Goal: Find specific page/section: Find specific page/section

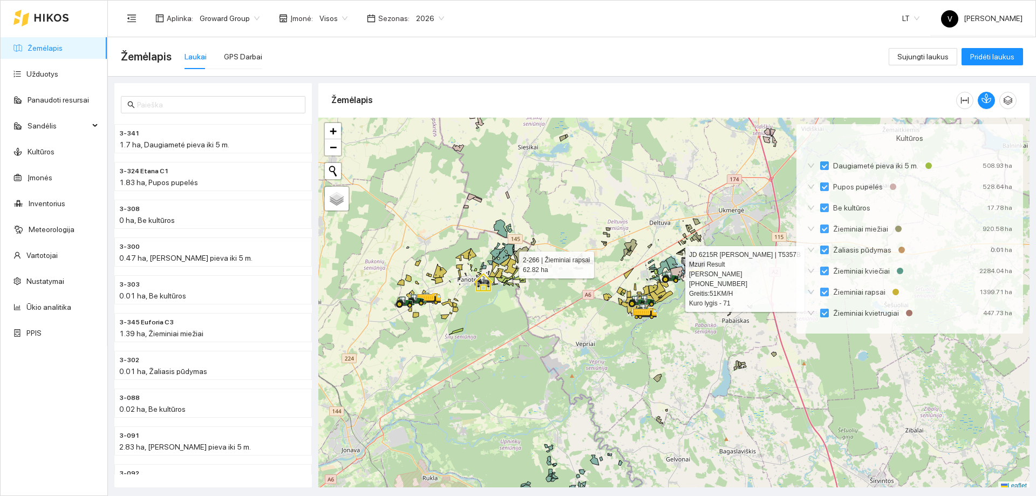
scroll to position [3, 0]
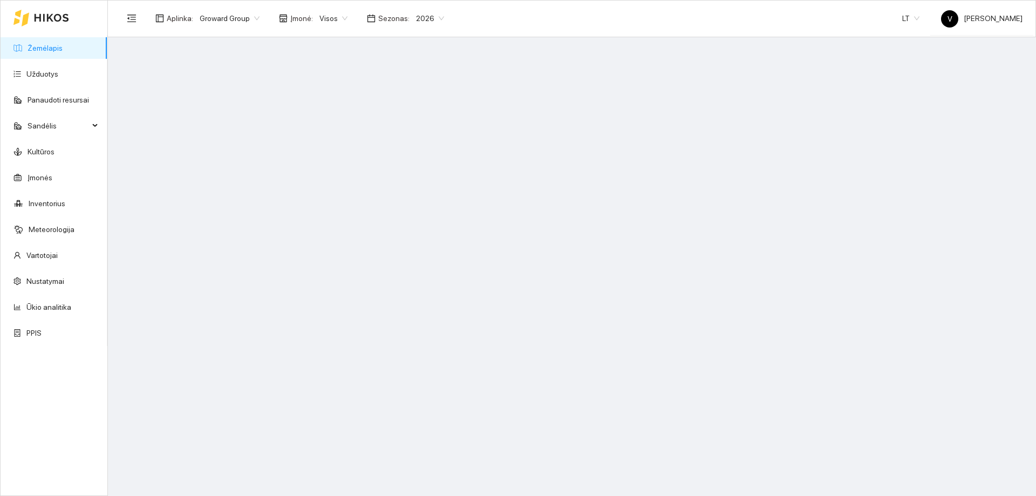
click at [430, 22] on span "2026" at bounding box center [430, 18] width 28 height 16
click at [427, 127] on div "2025" at bounding box center [422, 126] width 28 height 12
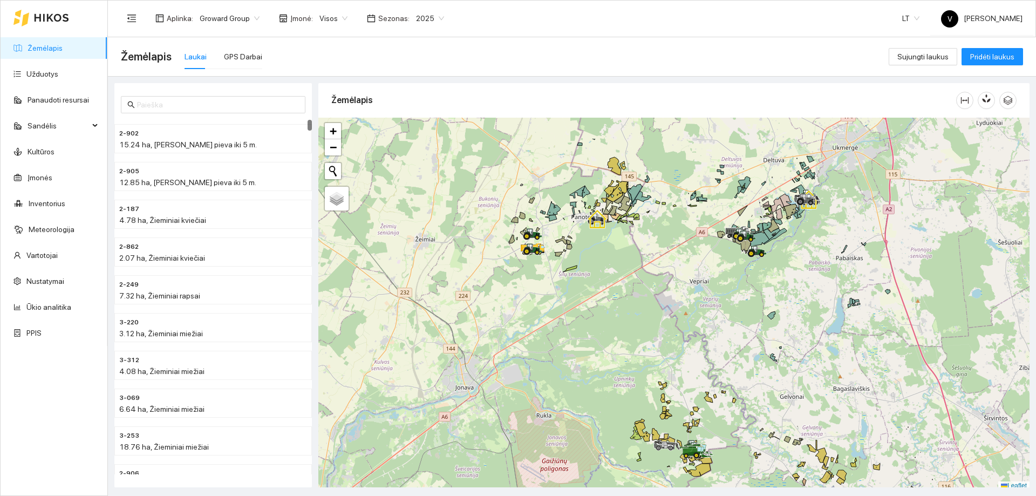
scroll to position [3, 0]
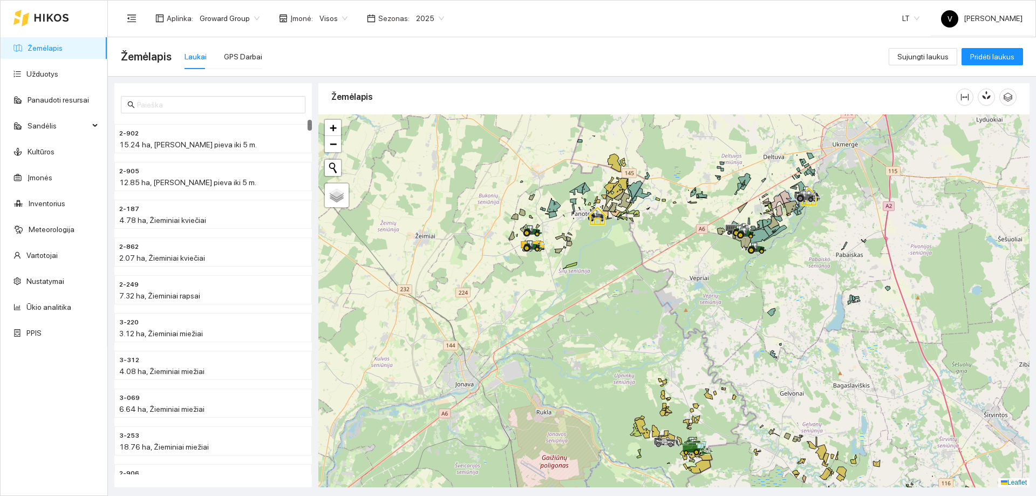
drag, startPoint x: 644, startPoint y: 276, endPoint x: 648, endPoint y: 351, distance: 75.1
click at [648, 351] on div at bounding box center [673, 300] width 711 height 373
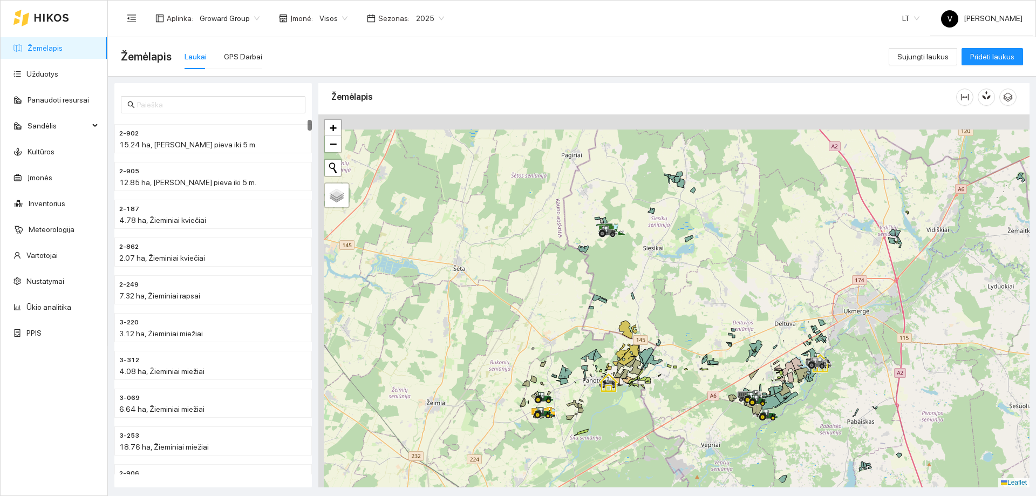
drag, startPoint x: 655, startPoint y: 218, endPoint x: 633, endPoint y: 274, distance: 60.0
click at [661, 316] on div at bounding box center [673, 300] width 711 height 373
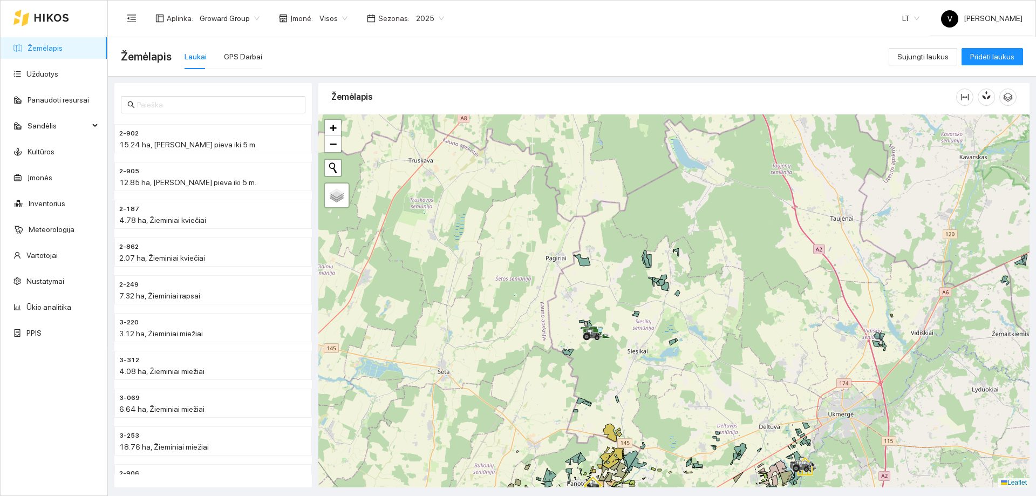
drag, startPoint x: 675, startPoint y: 193, endPoint x: 657, endPoint y: 288, distance: 96.2
click at [657, 288] on div at bounding box center [673, 300] width 711 height 373
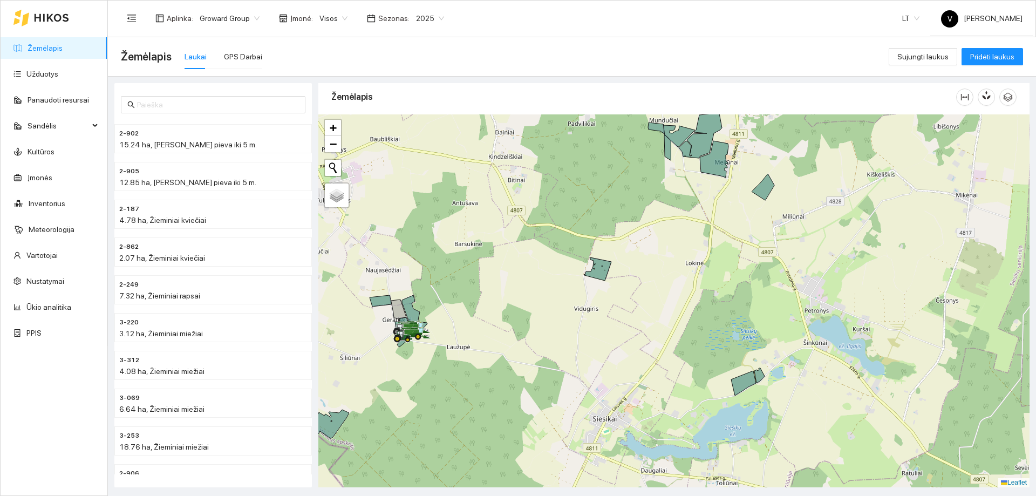
drag, startPoint x: 649, startPoint y: 292, endPoint x: 500, endPoint y: 340, distance: 156.5
click at [500, 340] on div at bounding box center [673, 300] width 711 height 373
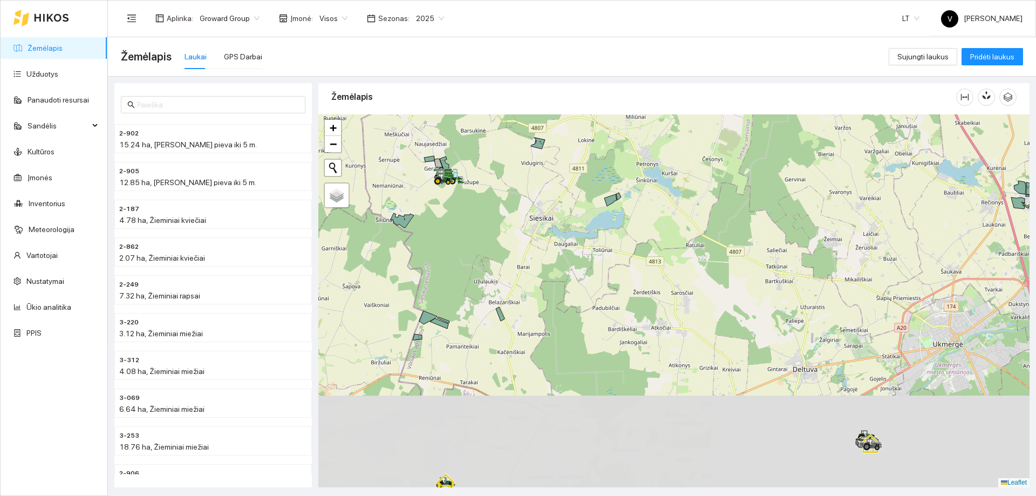
drag, startPoint x: 550, startPoint y: 404, endPoint x: 539, endPoint y: 237, distance: 167.7
click at [539, 237] on div at bounding box center [673, 300] width 711 height 373
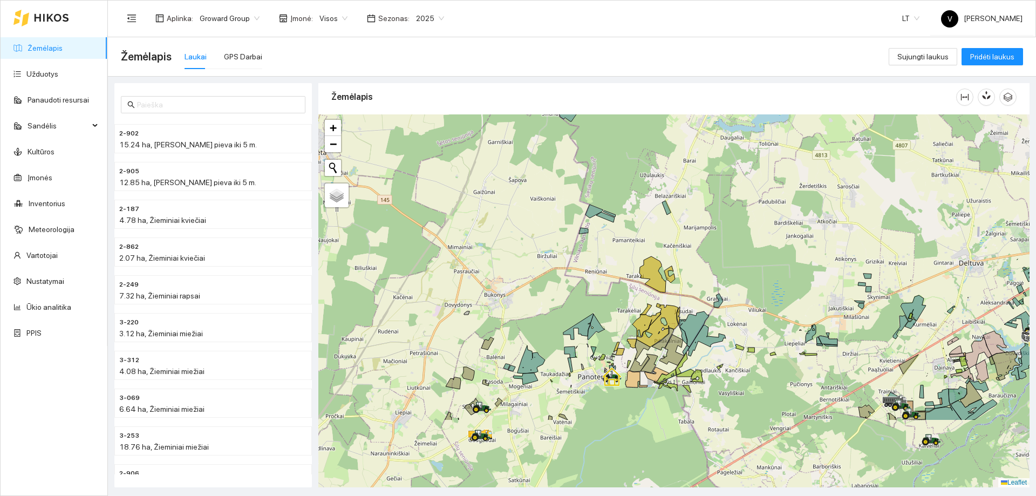
drag, startPoint x: 541, startPoint y: 377, endPoint x: 707, endPoint y: 272, distance: 196.5
click at [707, 272] on div at bounding box center [673, 300] width 711 height 373
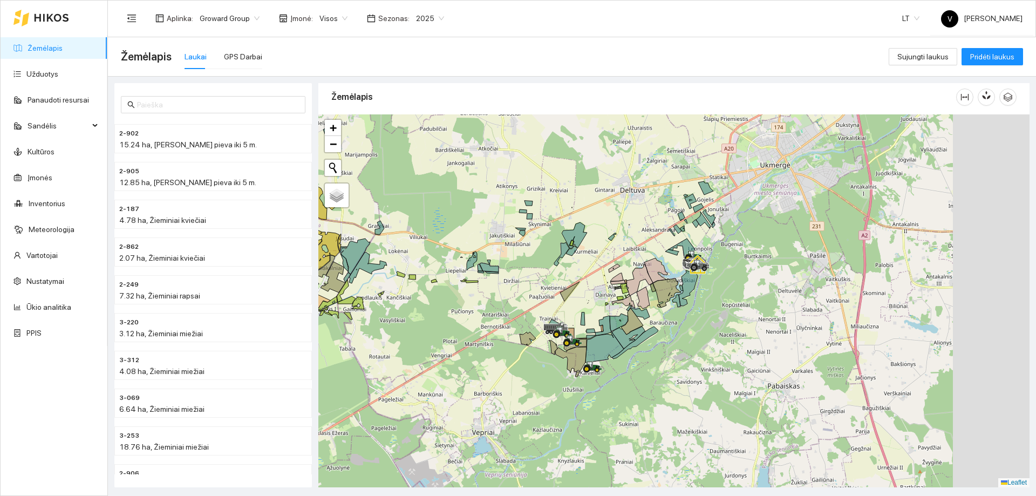
drag, startPoint x: 565, startPoint y: 362, endPoint x: 480, endPoint y: 343, distance: 86.2
click at [480, 343] on div at bounding box center [673, 300] width 711 height 373
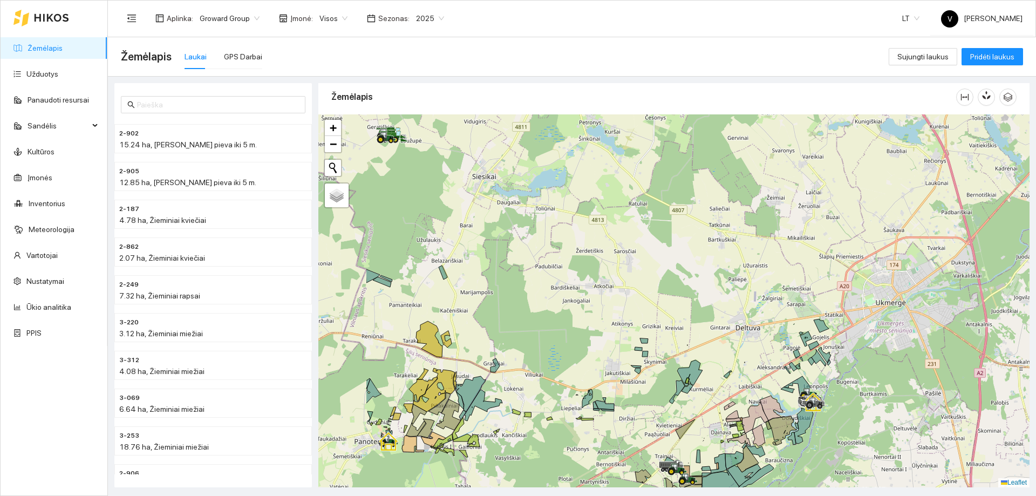
drag, startPoint x: 478, startPoint y: 351, endPoint x: 569, endPoint y: 446, distance: 131.7
click at [570, 455] on div at bounding box center [673, 300] width 711 height 373
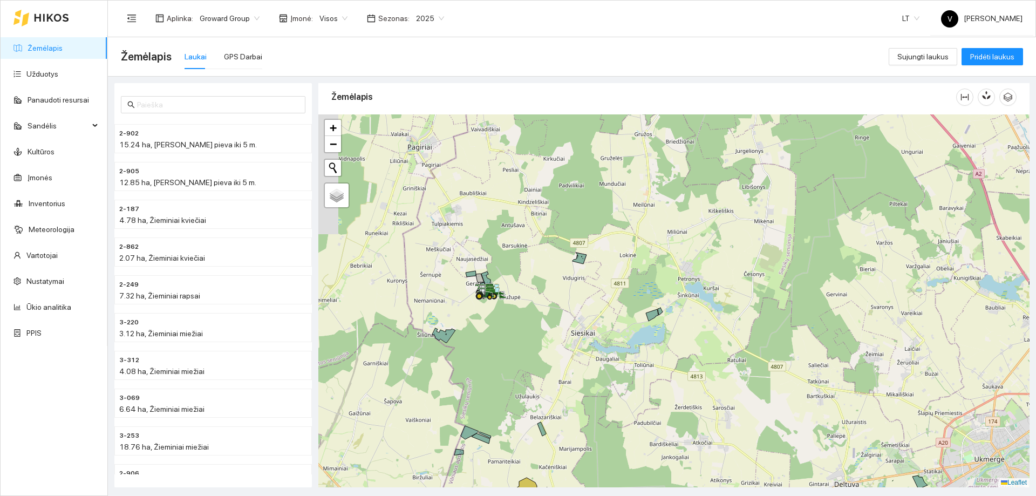
drag, startPoint x: 471, startPoint y: 301, endPoint x: 532, endPoint y: 395, distance: 112.0
click at [573, 468] on div at bounding box center [673, 300] width 711 height 373
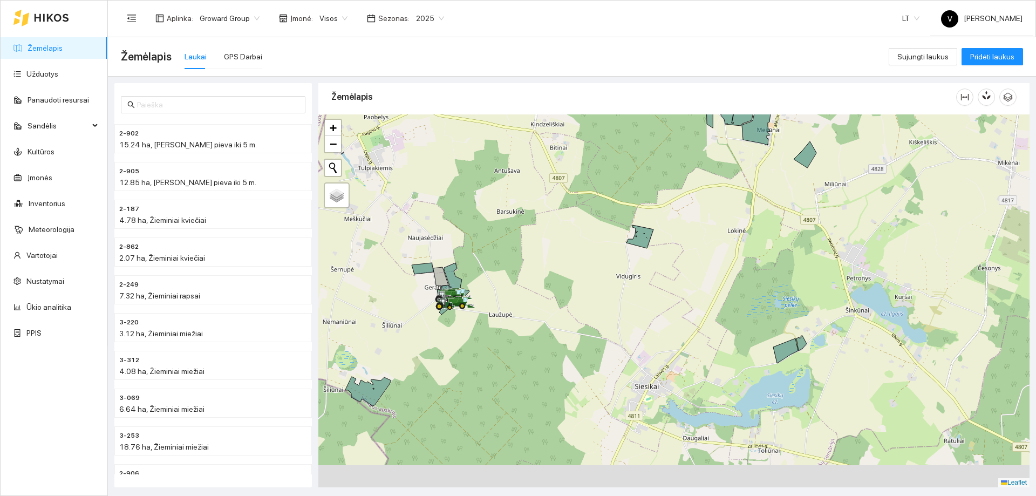
drag, startPoint x: 543, startPoint y: 348, endPoint x: 503, endPoint y: 217, distance: 136.1
click at [504, 219] on div at bounding box center [673, 300] width 711 height 373
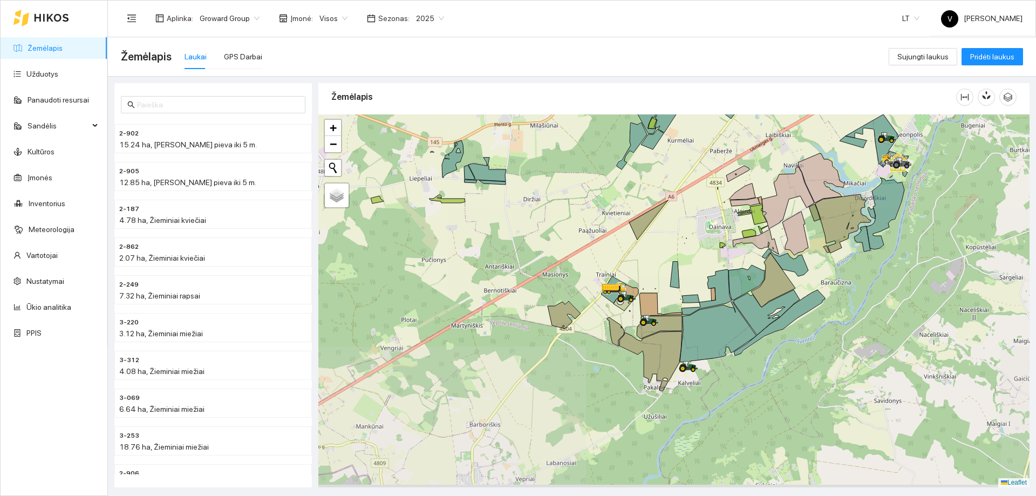
drag, startPoint x: 658, startPoint y: 414, endPoint x: 592, endPoint y: 229, distance: 196.8
click at [620, 331] on icon at bounding box center [651, 361] width 63 height 60
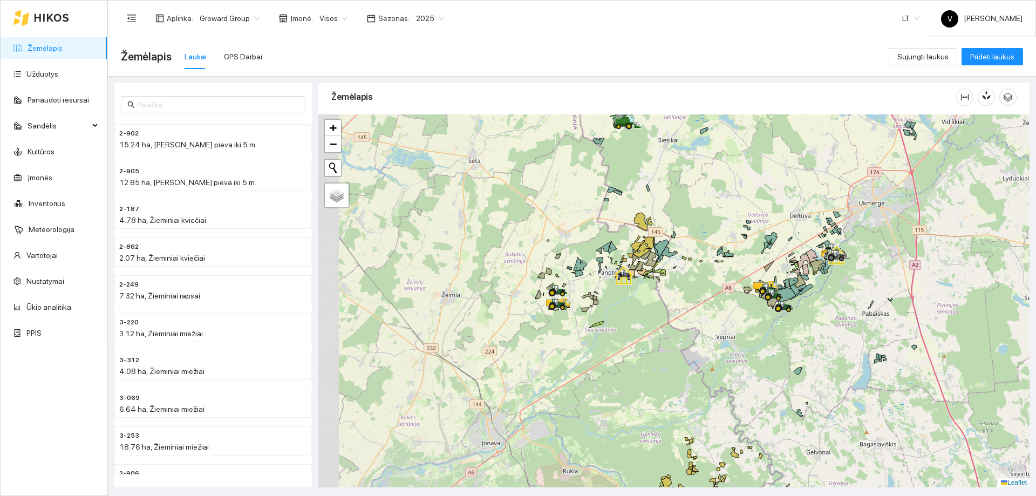
drag, startPoint x: 570, startPoint y: 284, endPoint x: 715, endPoint y: 308, distance: 146.5
click at [715, 308] on div at bounding box center [673, 300] width 711 height 373
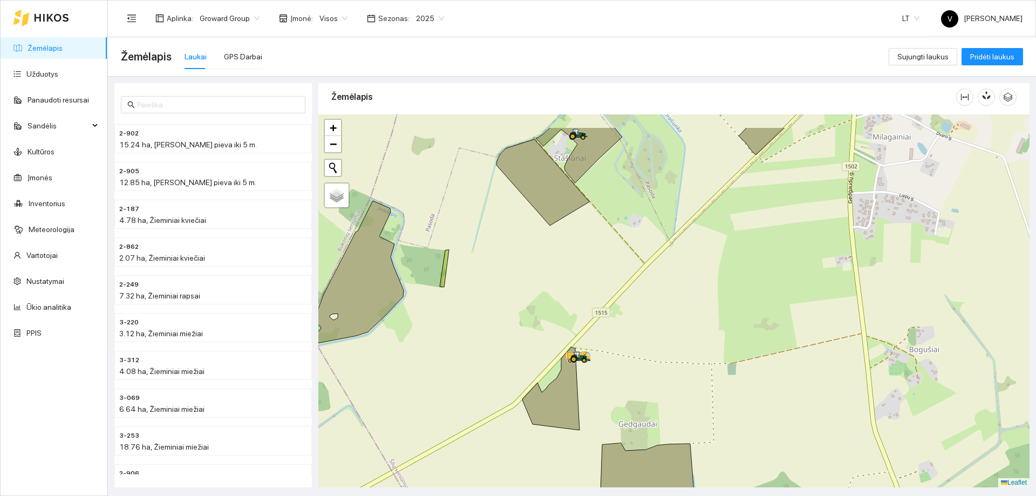
drag, startPoint x: 573, startPoint y: 293, endPoint x: 593, endPoint y: 334, distance: 45.4
click at [597, 339] on div at bounding box center [673, 300] width 711 height 373
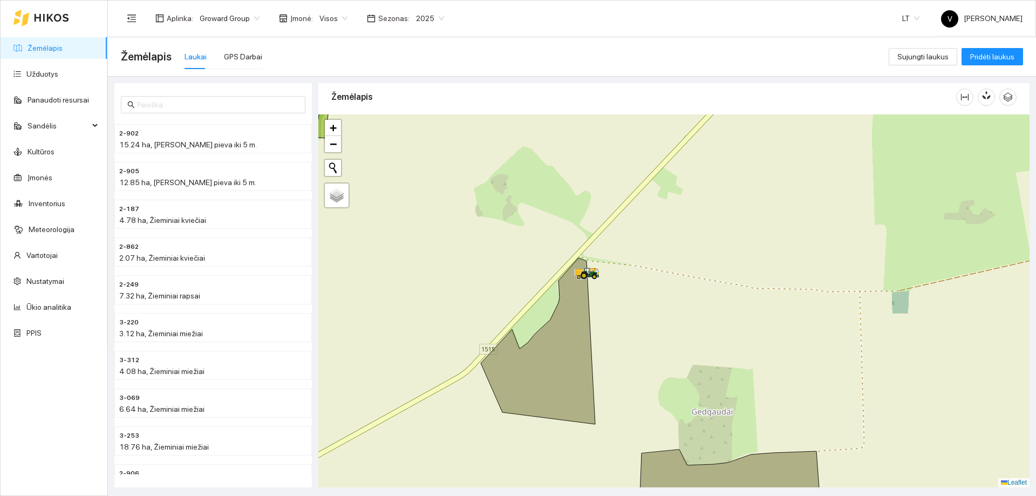
drag, startPoint x: 597, startPoint y: 310, endPoint x: 602, endPoint y: 298, distance: 12.3
click at [601, 300] on div at bounding box center [673, 300] width 711 height 373
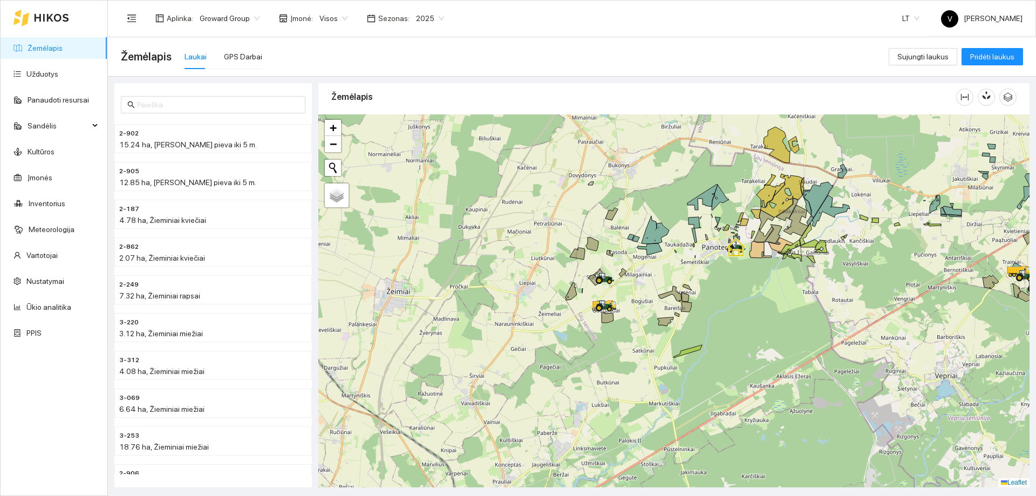
click at [589, 289] on div at bounding box center [673, 300] width 711 height 373
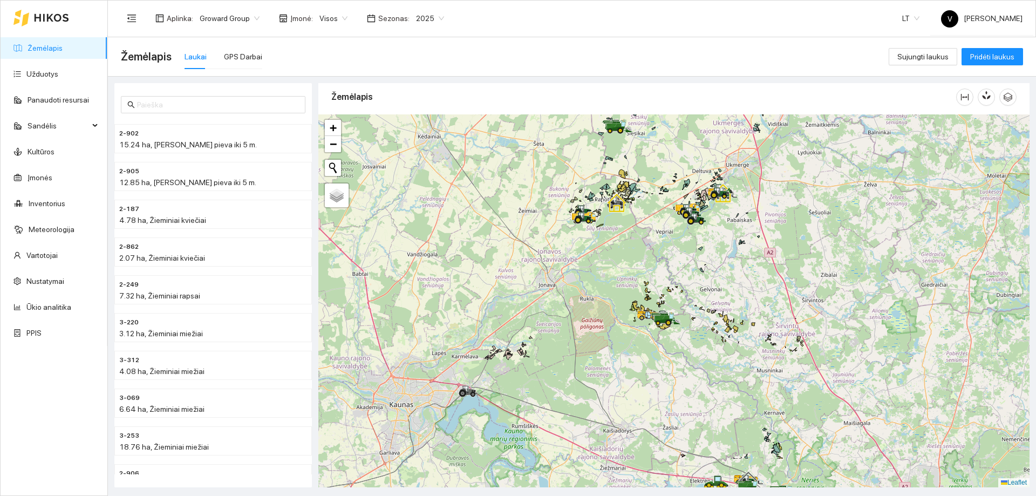
drag, startPoint x: 603, startPoint y: 280, endPoint x: 602, endPoint y: 236, distance: 44.3
click at [602, 236] on div at bounding box center [673, 300] width 711 height 373
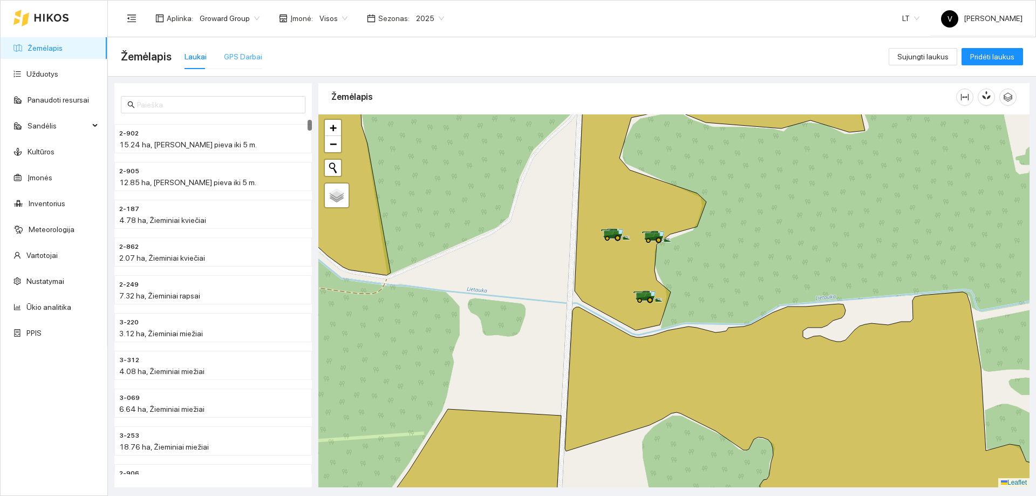
click at [239, 63] on div "GPS Darbai" at bounding box center [243, 56] width 38 height 25
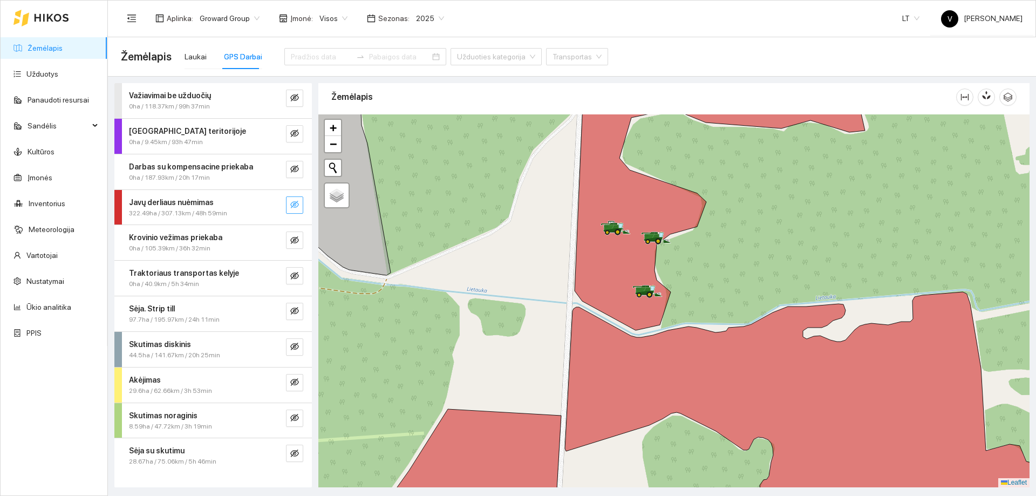
click at [295, 204] on icon "eye-invisible" at bounding box center [294, 205] width 9 height 8
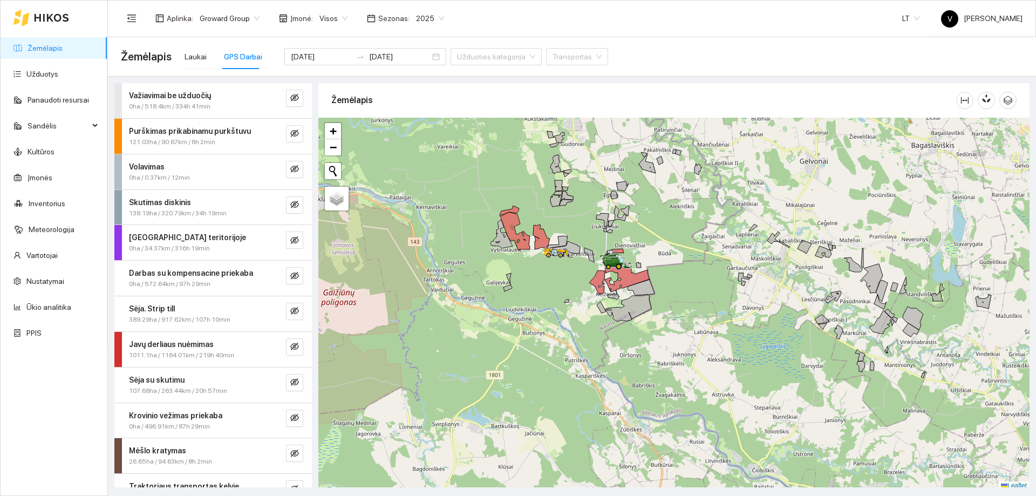
scroll to position [3, 0]
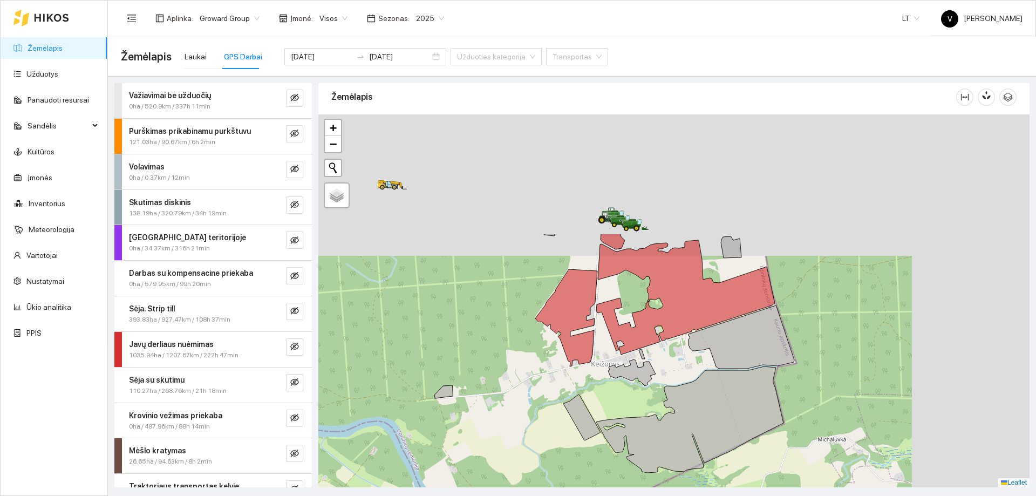
drag, startPoint x: 865, startPoint y: 191, endPoint x: 698, endPoint y: 349, distance: 230.2
click at [698, 349] on icon at bounding box center [742, 336] width 106 height 63
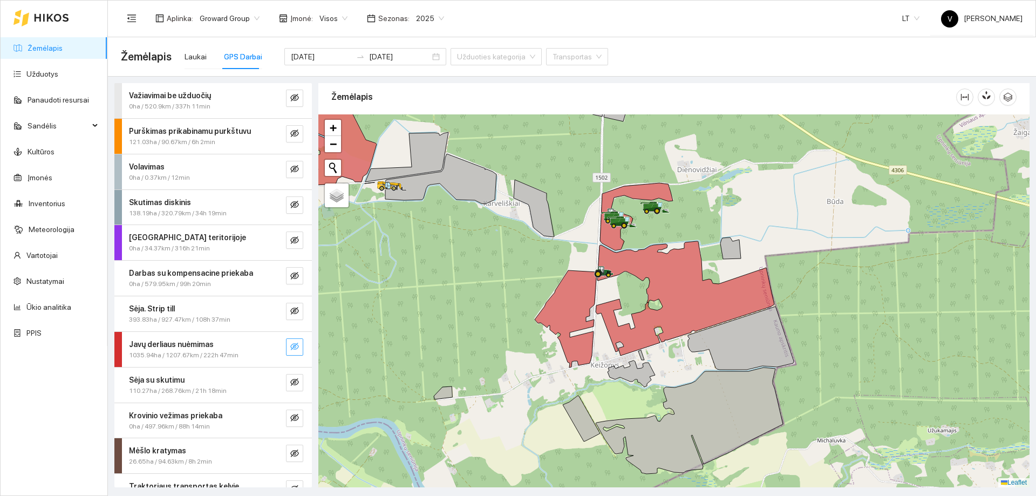
click at [290, 347] on icon "eye-invisible" at bounding box center [294, 347] width 9 height 8
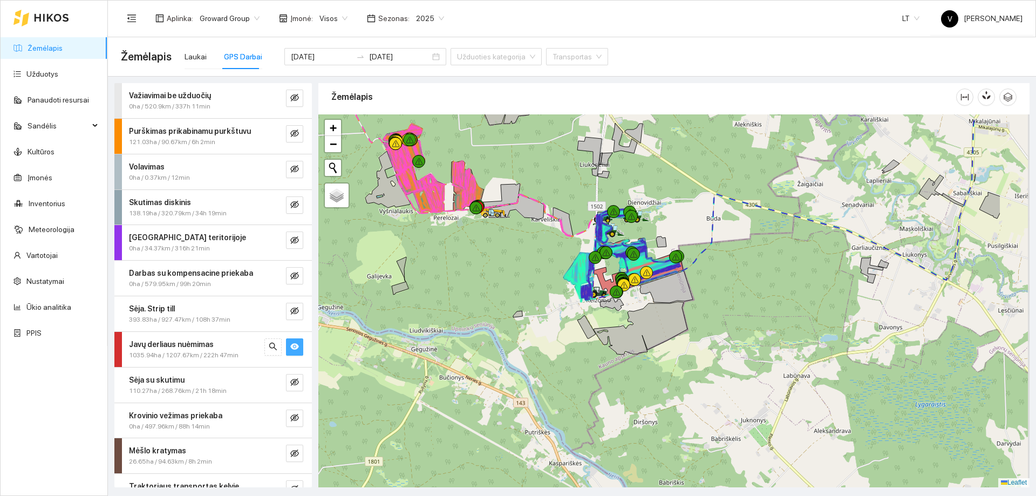
drag, startPoint x: 599, startPoint y: 331, endPoint x: 499, endPoint y: 249, distance: 128.8
click at [499, 249] on div at bounding box center [673, 300] width 711 height 373
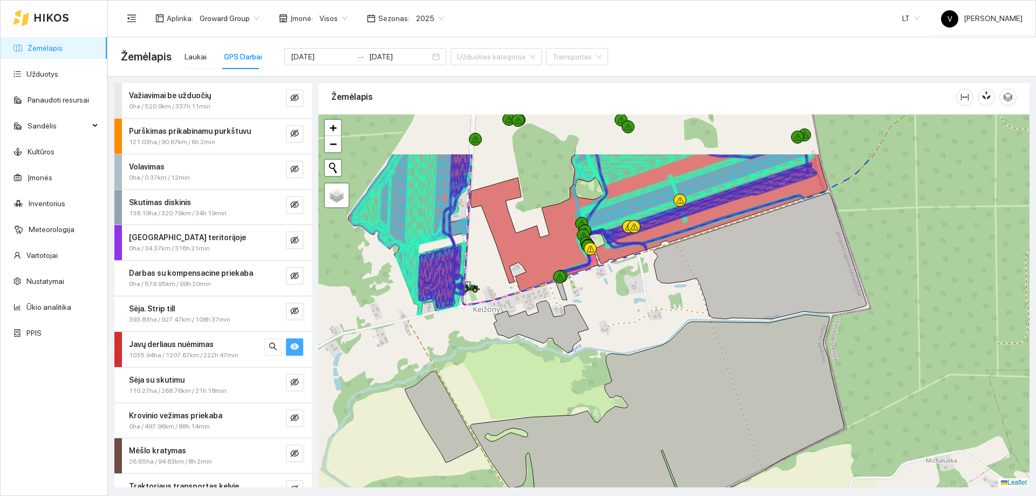
drag, startPoint x: 591, startPoint y: 313, endPoint x: 621, endPoint y: 341, distance: 41.2
click at [621, 341] on div at bounding box center [673, 300] width 711 height 373
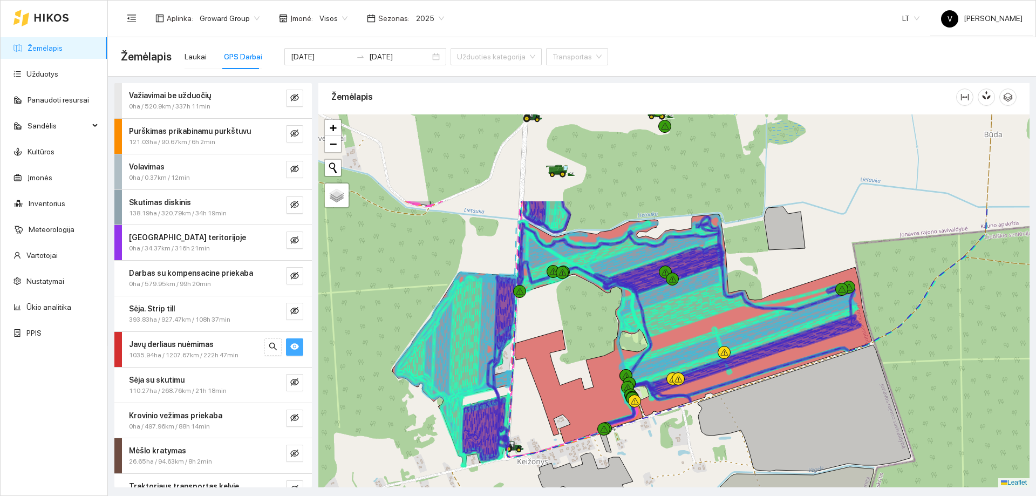
drag, startPoint x: 601, startPoint y: 278, endPoint x: 616, endPoint y: 365, distance: 88.3
click at [617, 366] on icon at bounding box center [693, 328] width 357 height 229
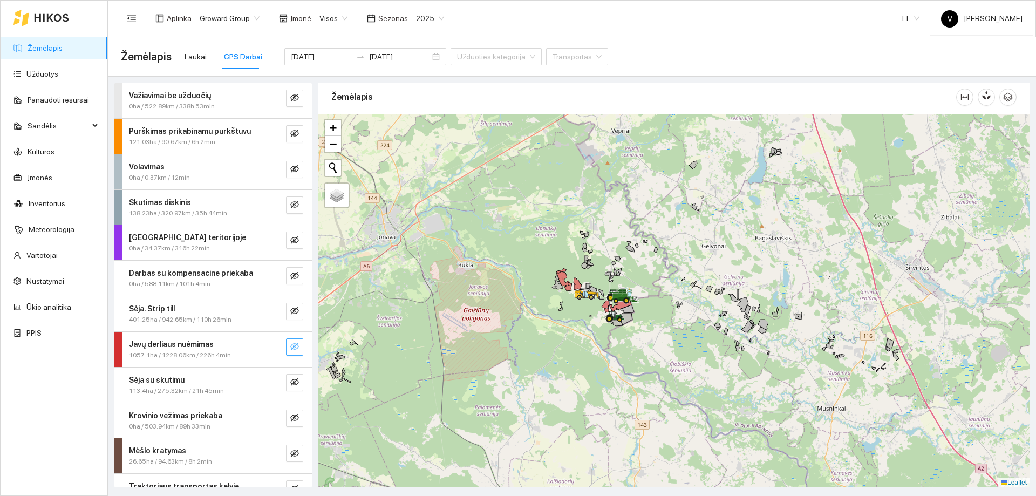
drag, startPoint x: 660, startPoint y: 270, endPoint x: 649, endPoint y: 426, distance: 156.3
click at [656, 435] on div at bounding box center [673, 300] width 711 height 373
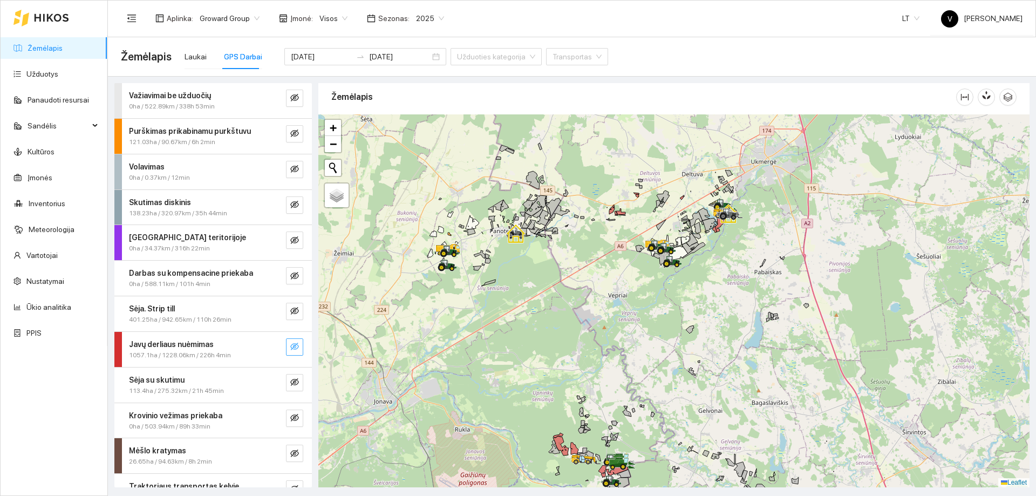
drag, startPoint x: 583, startPoint y: 408, endPoint x: 580, endPoint y: 399, distance: 9.2
click at [583, 409] on div at bounding box center [673, 300] width 711 height 373
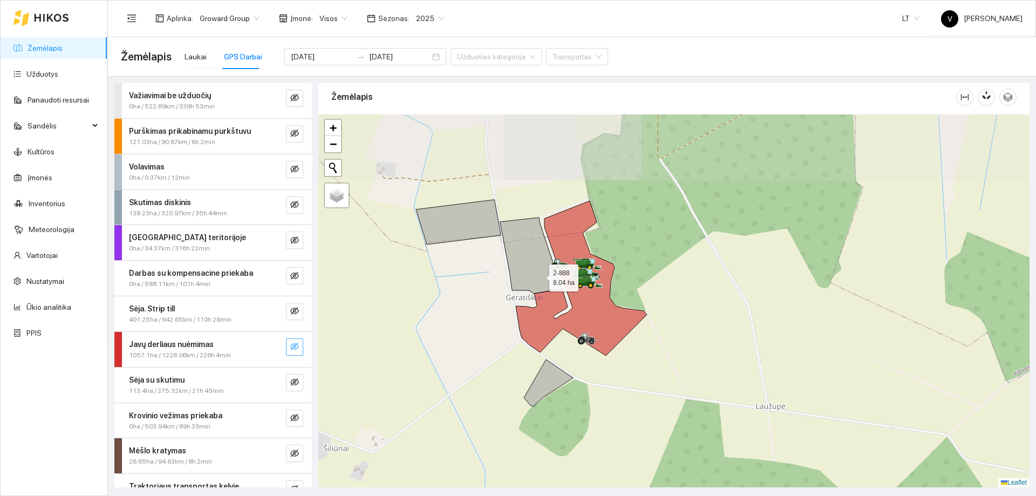
drag, startPoint x: 542, startPoint y: 268, endPoint x: 540, endPoint y: 275, distance: 7.5
click at [540, 275] on icon at bounding box center [531, 255] width 62 height 76
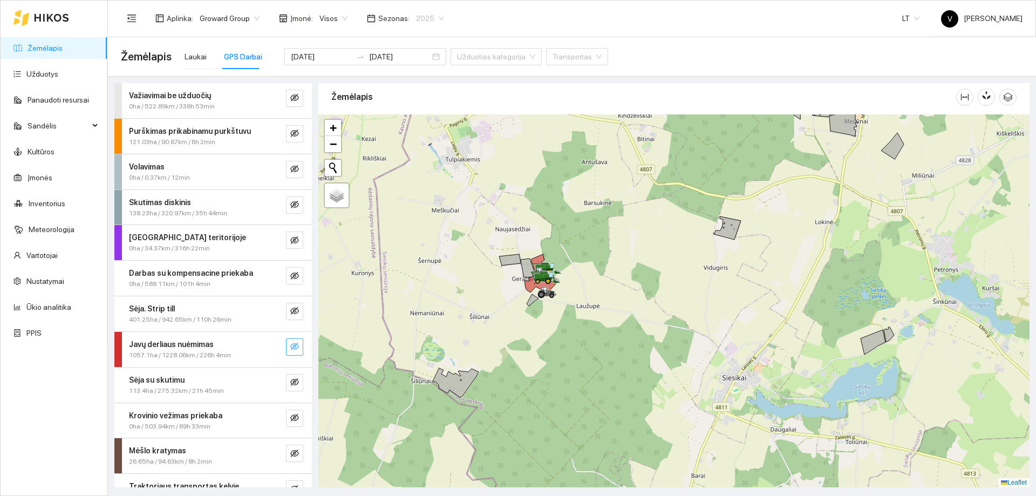
click at [432, 15] on span "2025" at bounding box center [430, 18] width 28 height 16
click at [422, 148] on div "2026" at bounding box center [422, 143] width 28 height 12
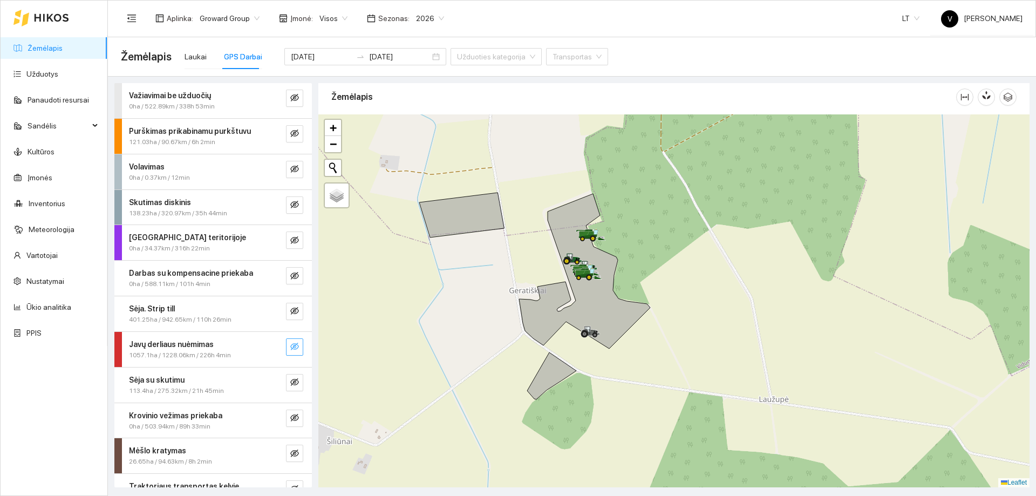
click at [432, 21] on span "2026" at bounding box center [430, 18] width 28 height 16
click at [424, 127] on div "2025" at bounding box center [422, 126] width 28 height 12
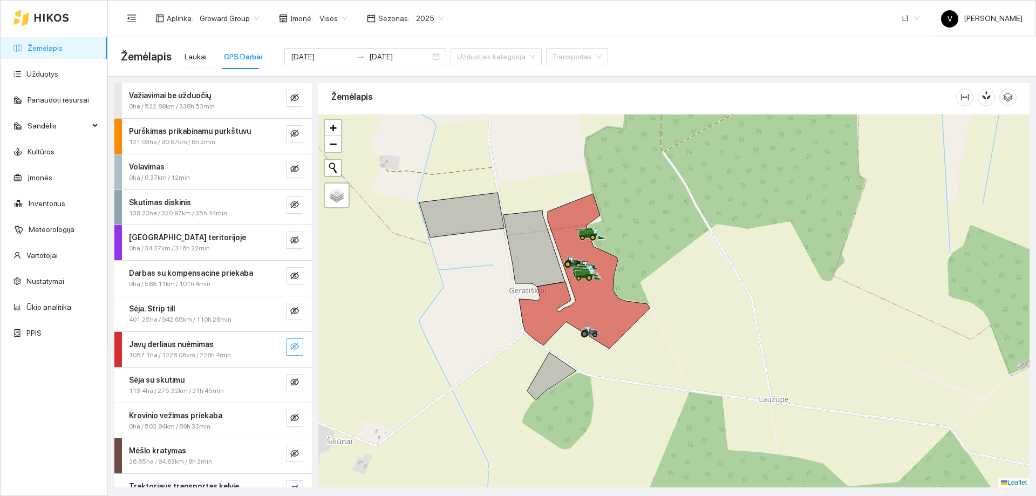
click at [432, 17] on span "2025" at bounding box center [430, 18] width 28 height 16
click at [420, 109] on div "2024" at bounding box center [422, 109] width 28 height 12
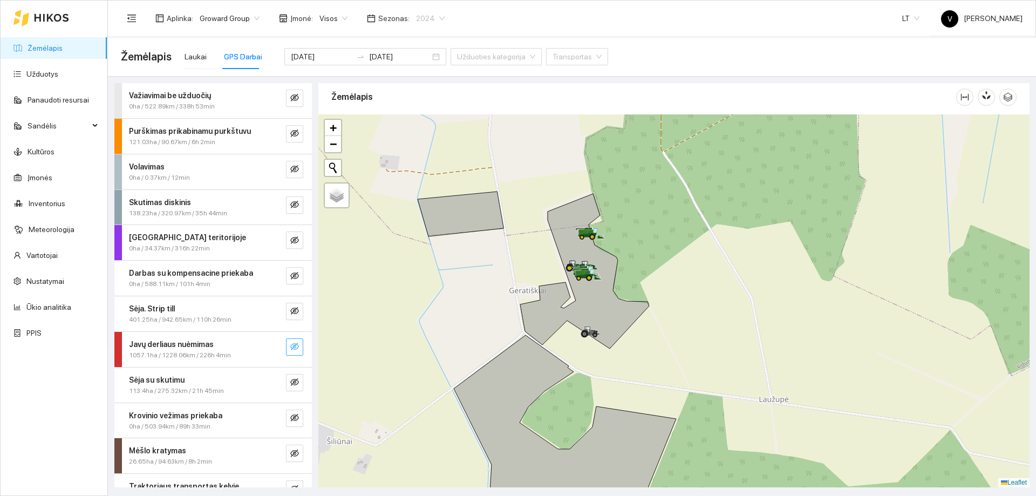
click at [434, 23] on span "2024" at bounding box center [430, 18] width 29 height 16
click at [423, 130] on div "2025" at bounding box center [422, 126] width 28 height 12
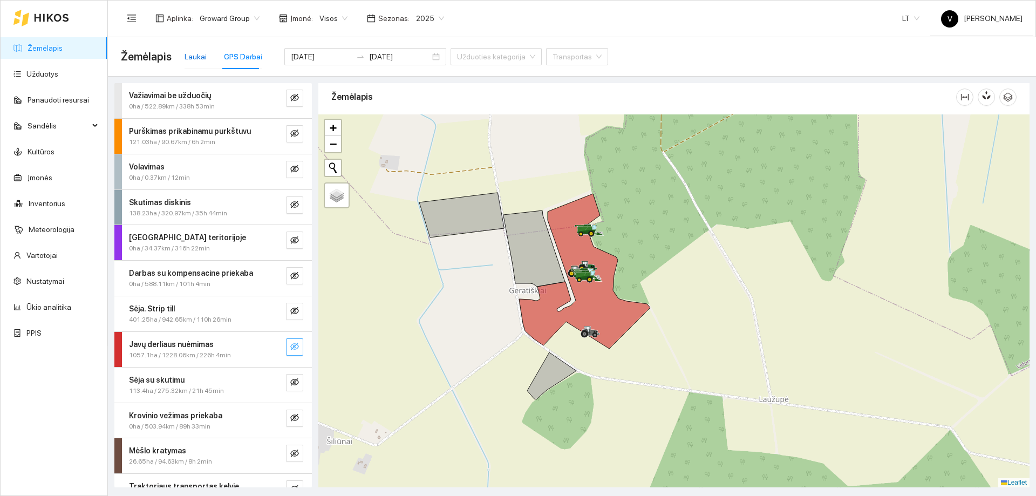
click at [192, 57] on div "Laukai" at bounding box center [196, 57] width 22 height 12
